Goal: Task Accomplishment & Management: Use online tool/utility

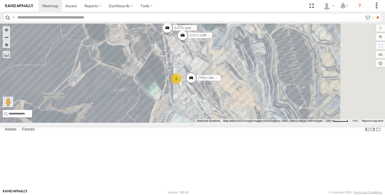
drag, startPoint x: 267, startPoint y: 134, endPoint x: 254, endPoint y: 134, distance: 13.1
click at [254, 123] on div "(TR6) Little Tipper (LV17) LWB Musso (LV25 BUS) 4675504189 (LV23) space cab tri…" at bounding box center [192, 73] width 385 height 99
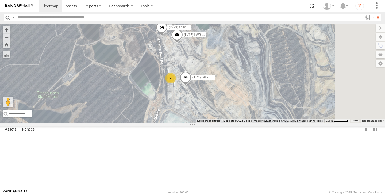
click at [0, 0] on span at bounding box center [0, 0] width 0 height 0
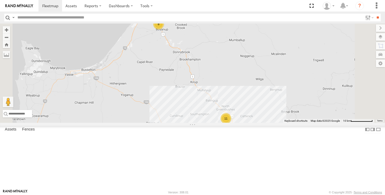
click at [231, 124] on div "11" at bounding box center [226, 118] width 11 height 11
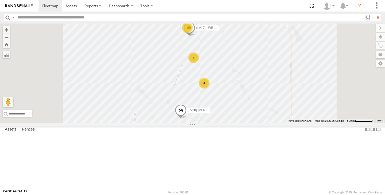
click at [380, 39] on label at bounding box center [380, 36] width 9 height 7
click at [0, 0] on label at bounding box center [0, 0] width 0 height 0
click at [0, 0] on span "Satellite + Roadmap" at bounding box center [0, 0] width 0 height 0
click at [367, 27] on label at bounding box center [376, 27] width 18 height 7
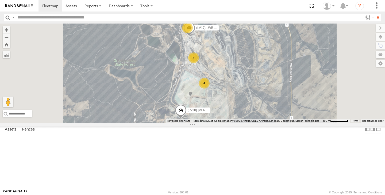
click at [193, 33] on div "2" at bounding box center [187, 27] width 11 height 11
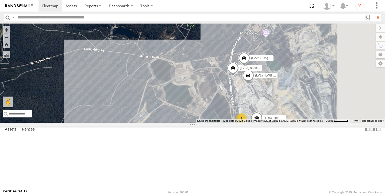
drag, startPoint x: 332, startPoint y: 134, endPoint x: 319, endPoint y: 120, distance: 19.1
click at [319, 120] on div "(LV20) [PERSON_NAME] (LV17) LWB Musso (LV25 BUS) 4675504189 (LV23) space cab tr…" at bounding box center [192, 73] width 385 height 99
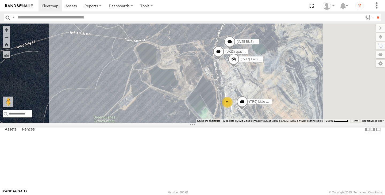
drag, startPoint x: 312, startPoint y: 139, endPoint x: 303, endPoint y: 133, distance: 10.3
click at [248, 110] on span at bounding box center [242, 103] width 12 height 14
